Goal: Task Accomplishment & Management: Manage account settings

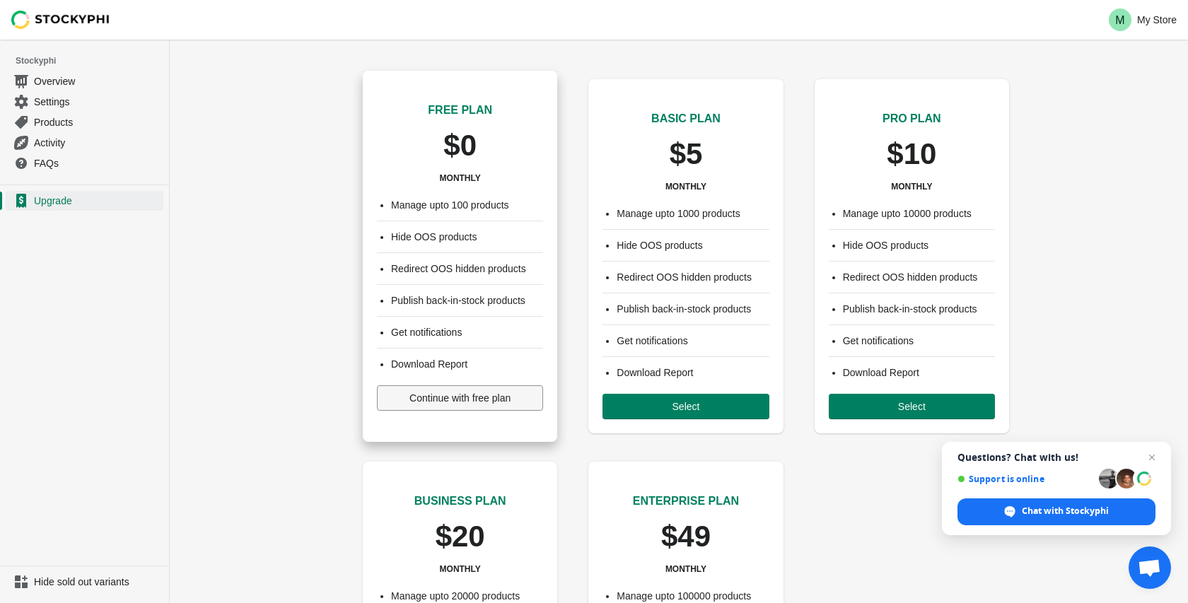
click at [447, 396] on span "Continue with free plan" at bounding box center [459, 397] width 101 height 11
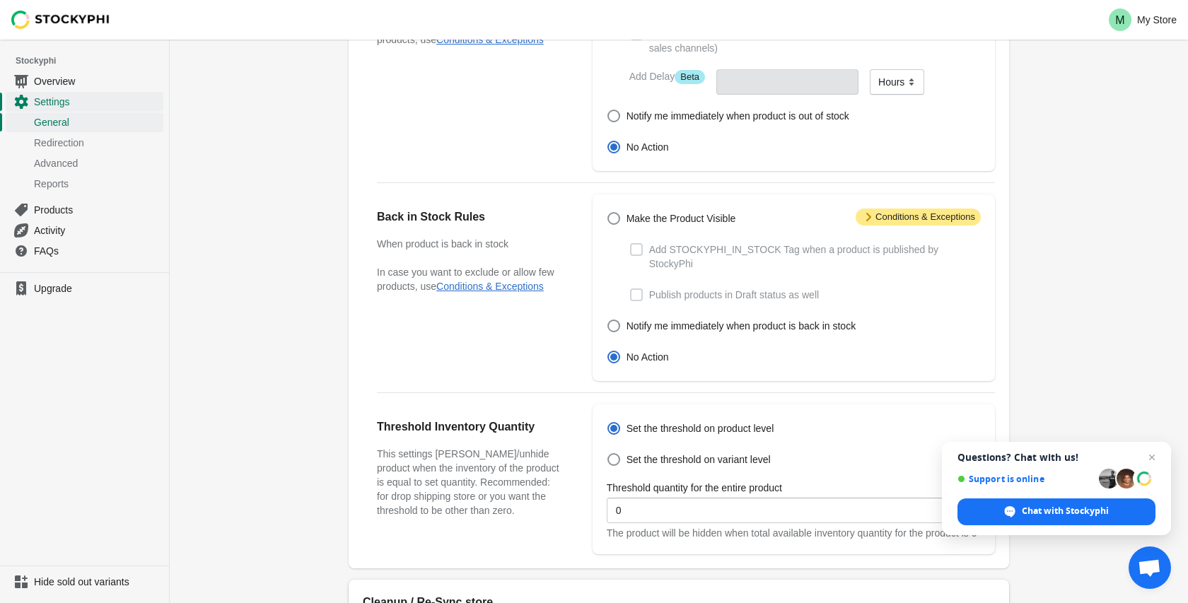
scroll to position [210, 0]
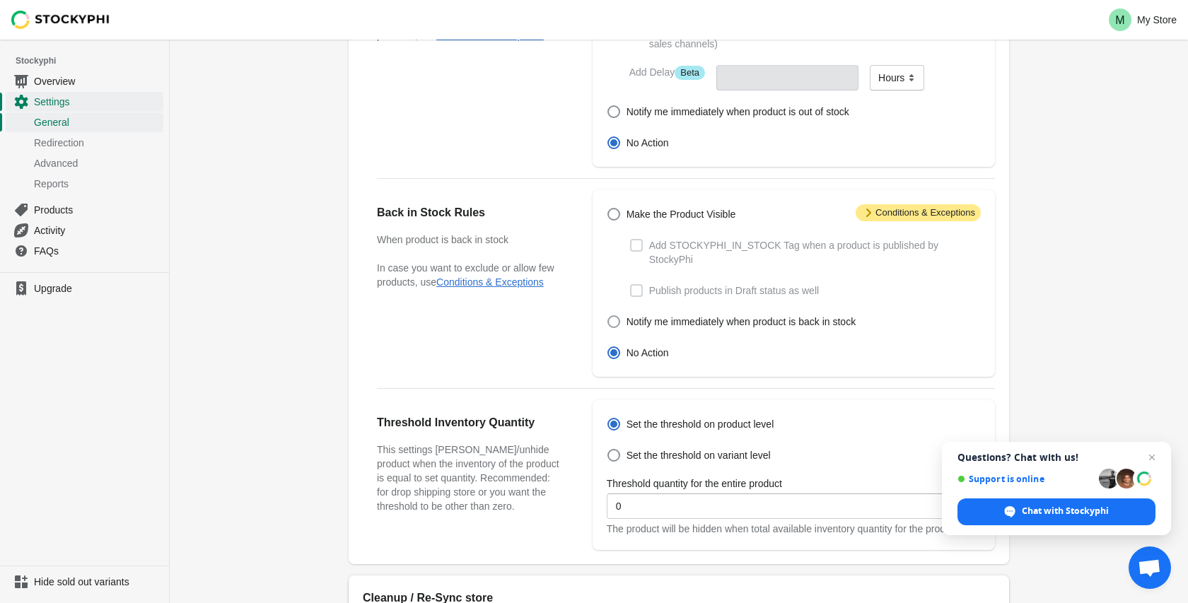
click at [615, 321] on span at bounding box center [613, 321] width 13 height 13
click at [608, 316] on input "Notify me immediately when product is back in stock" at bounding box center [607, 315] width 1 height 1
radio input "true"
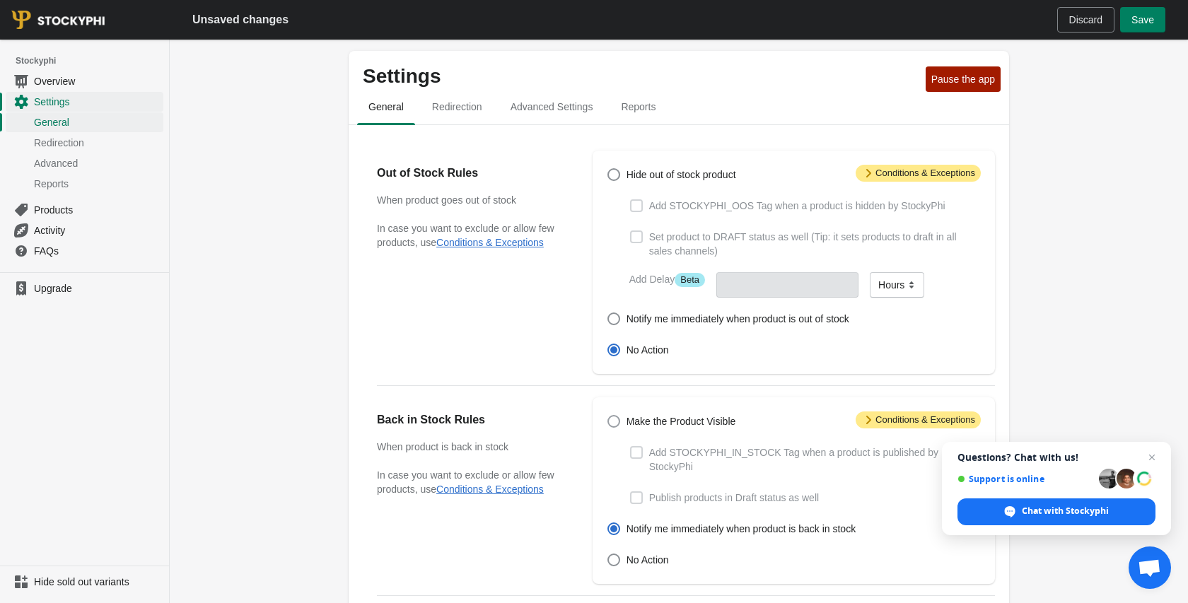
scroll to position [0, 0]
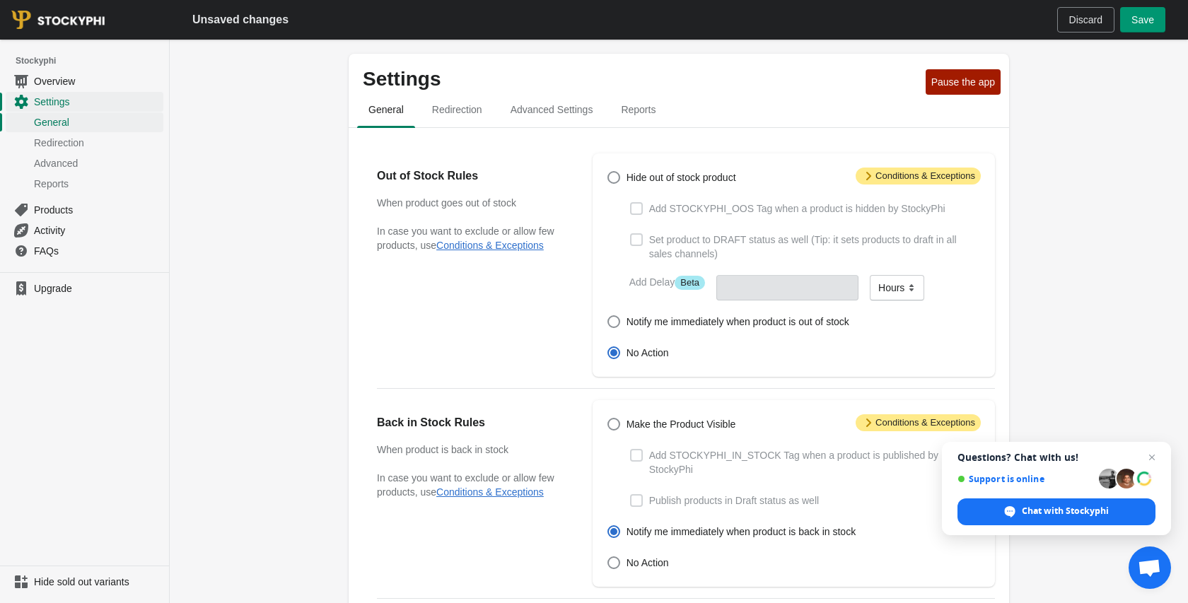
click at [1134, 21] on span "Save" at bounding box center [1142, 19] width 23 height 11
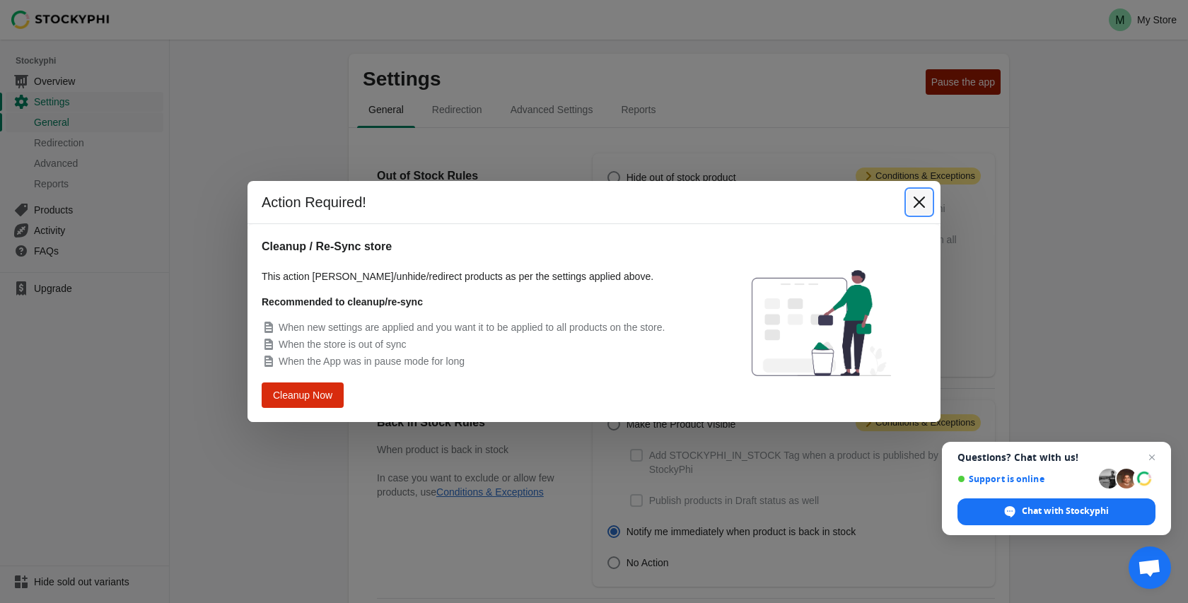
click at [919, 202] on icon "Close" at bounding box center [919, 202] width 11 height 11
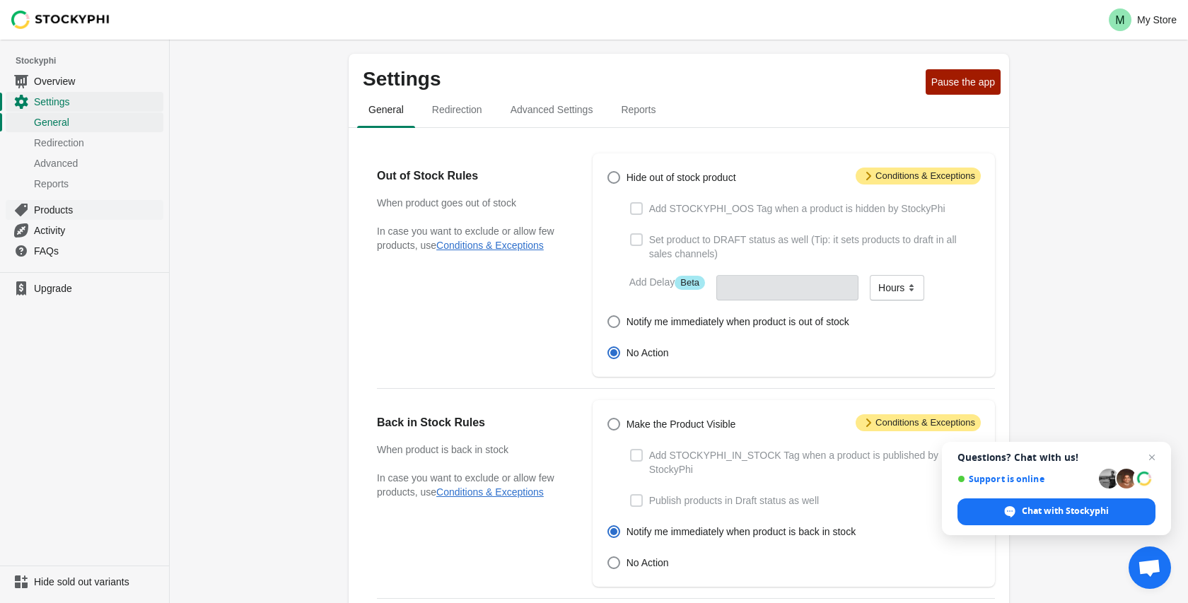
click at [57, 209] on span "Products" at bounding box center [97, 210] width 127 height 14
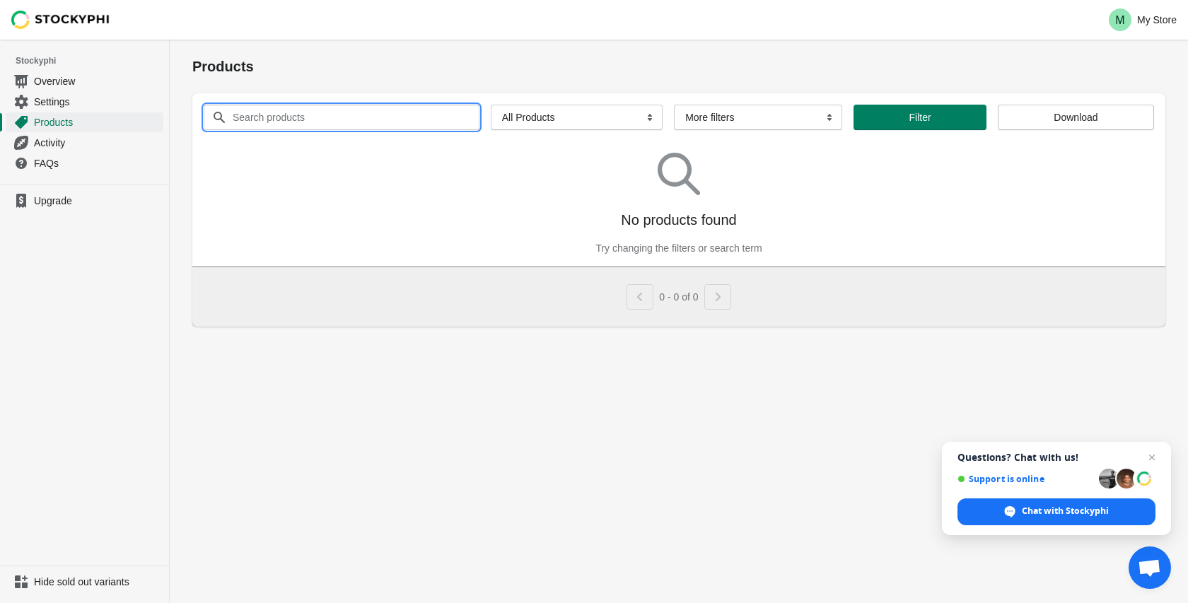
click at [279, 107] on input "Search products" at bounding box center [343, 117] width 222 height 25
type input "v"
click at [523, 122] on select "All Products InStock InStock Published InStock Un-Published OOS OOS Published O…" at bounding box center [577, 117] width 172 height 25
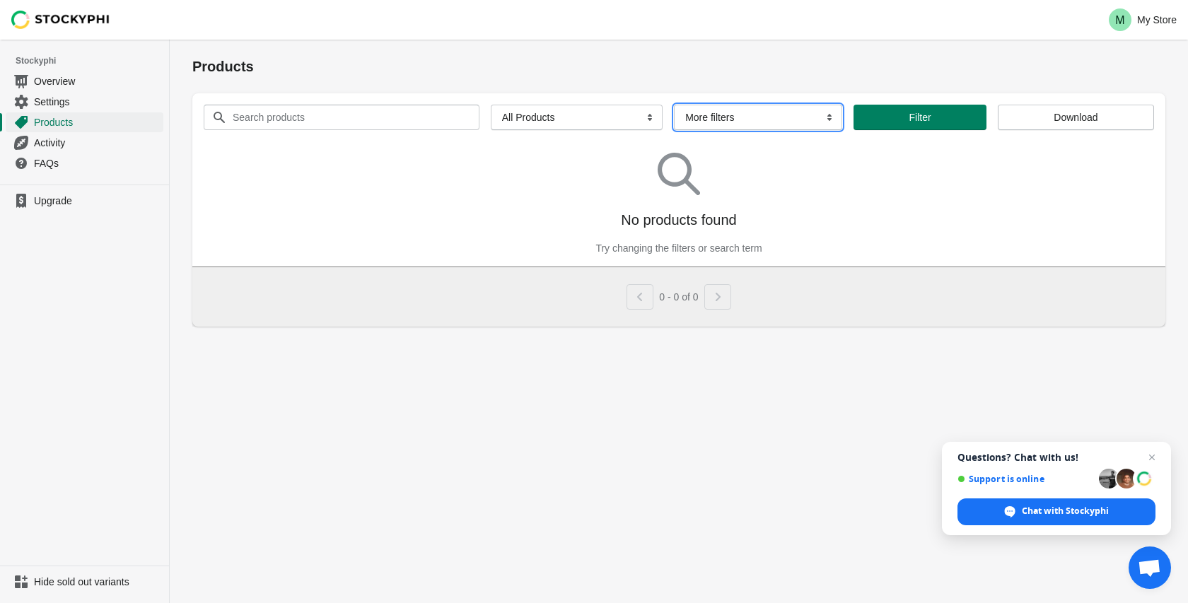
click at [723, 116] on select "More filters Delayed product hide" at bounding box center [758, 117] width 168 height 25
click at [547, 116] on select "All Products InStock InStock Published InStock Un-Published OOS OOS Published O…" at bounding box center [577, 117] width 172 height 25
click at [519, 117] on select "All Products InStock InStock Published InStock Un-Published OOS OOS Published O…" at bounding box center [577, 117] width 172 height 25
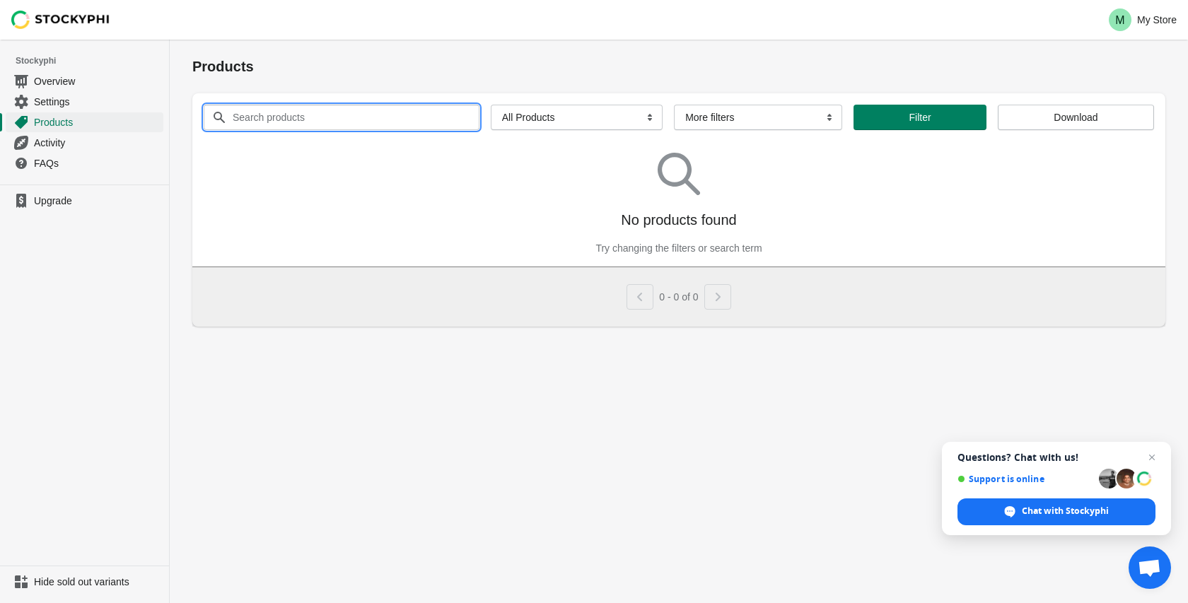
click at [369, 112] on input "Search products" at bounding box center [343, 117] width 222 height 25
click at [460, 202] on div "No products found Try changing the filters or search term" at bounding box center [679, 198] width 950 height 114
click at [689, 256] on div "No products found Try changing the filters or search term" at bounding box center [678, 203] width 973 height 125
click at [81, 104] on span "Settings" at bounding box center [97, 102] width 127 height 14
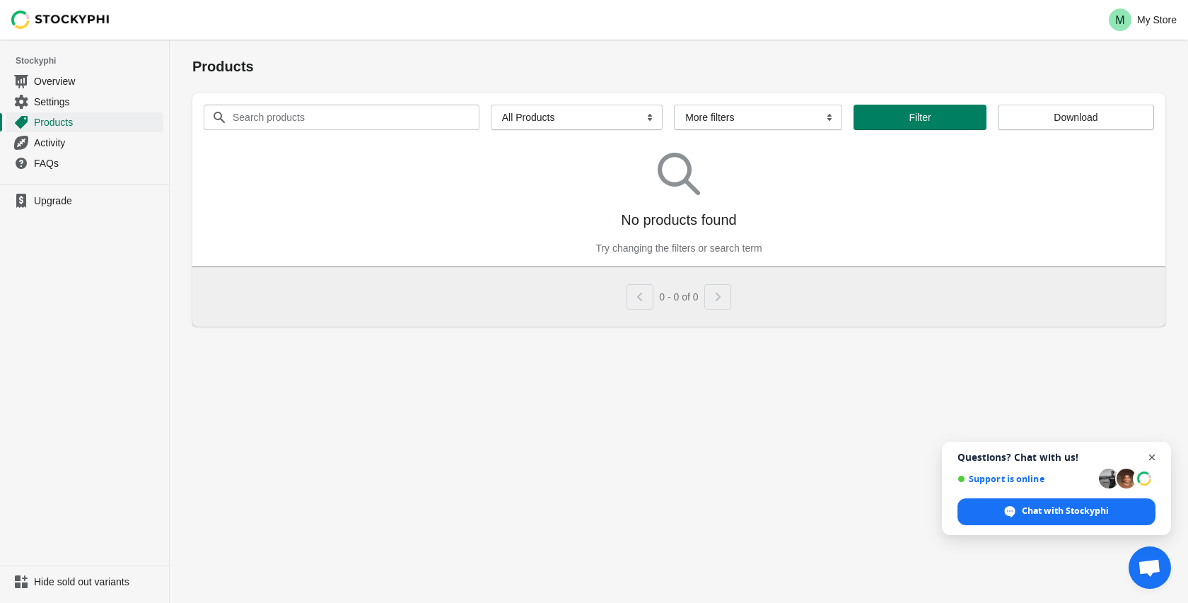
click at [1153, 459] on span "Open chat" at bounding box center [1152, 458] width 18 height 18
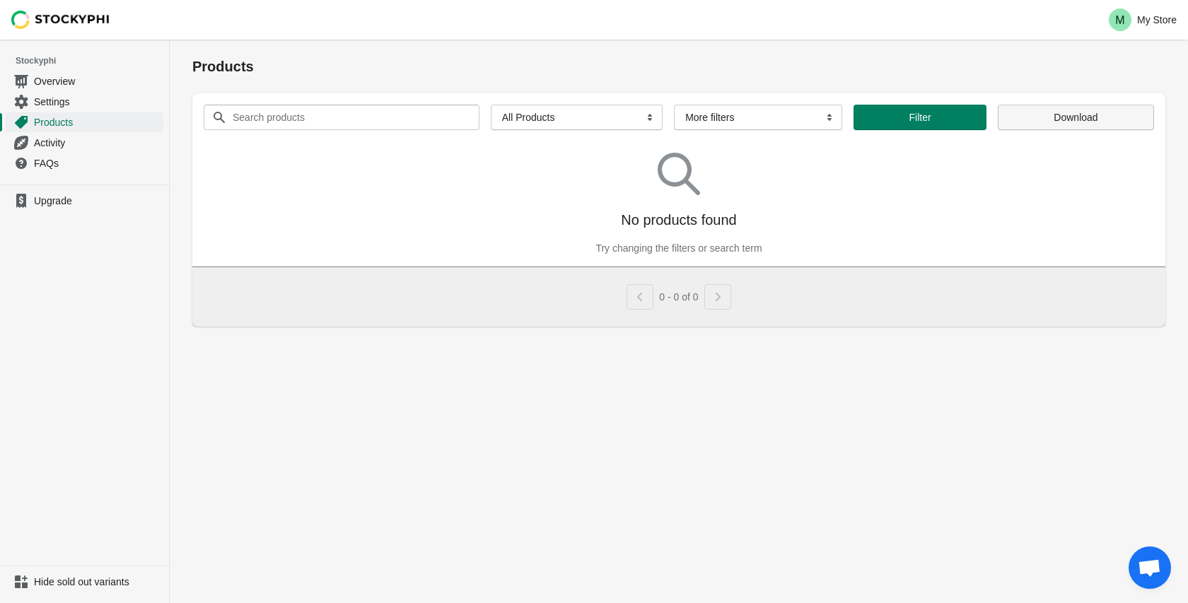
click at [1088, 116] on span "Download" at bounding box center [1076, 117] width 44 height 11
click at [63, 101] on span "Settings" at bounding box center [97, 102] width 127 height 14
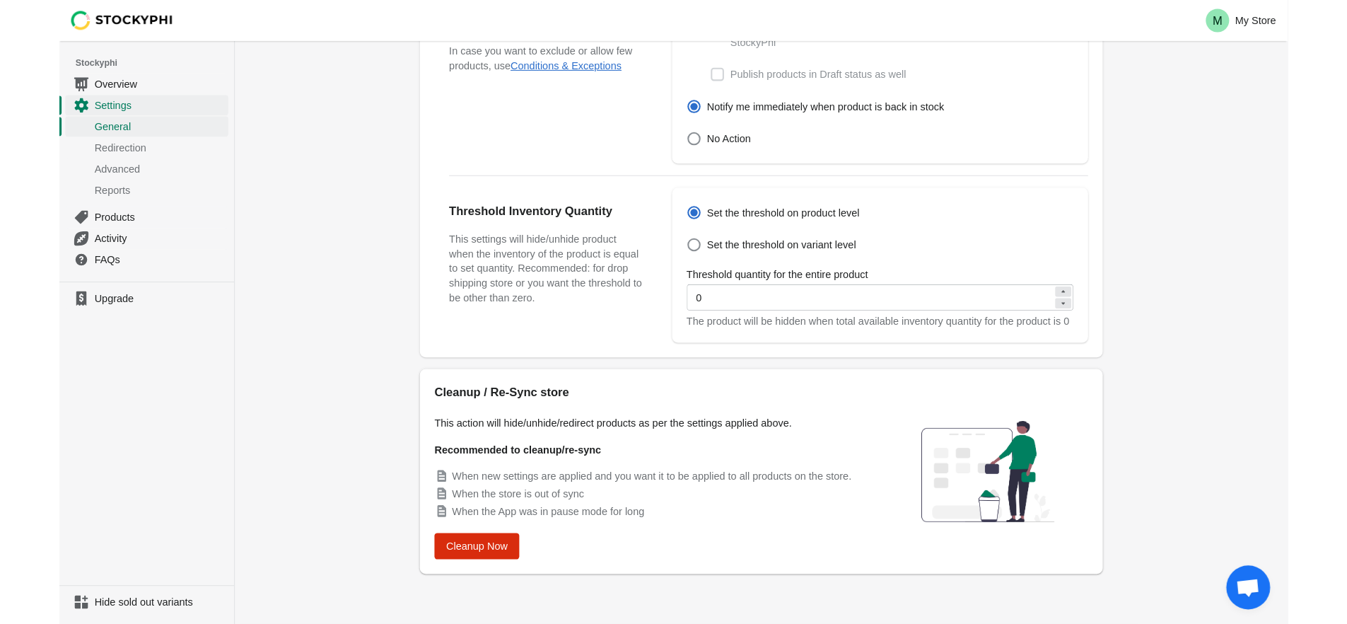
scroll to position [422, 0]
